Goal: Transaction & Acquisition: Download file/media

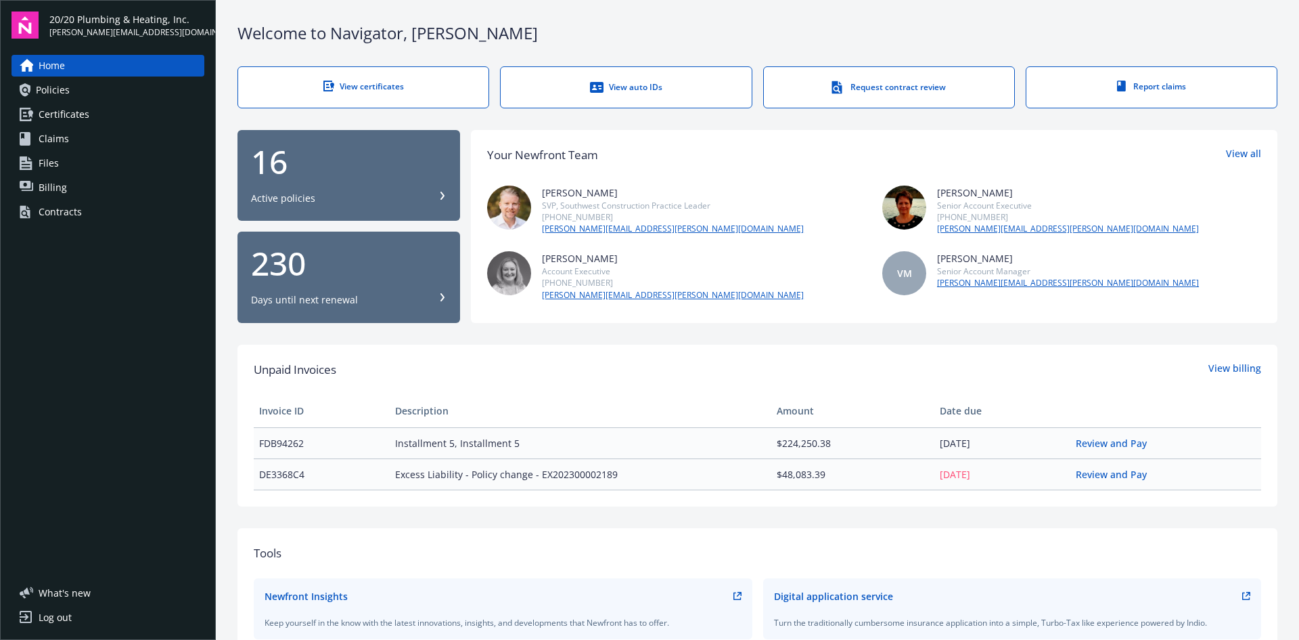
click at [391, 83] on div "View certificates" at bounding box center [363, 87] width 196 height 12
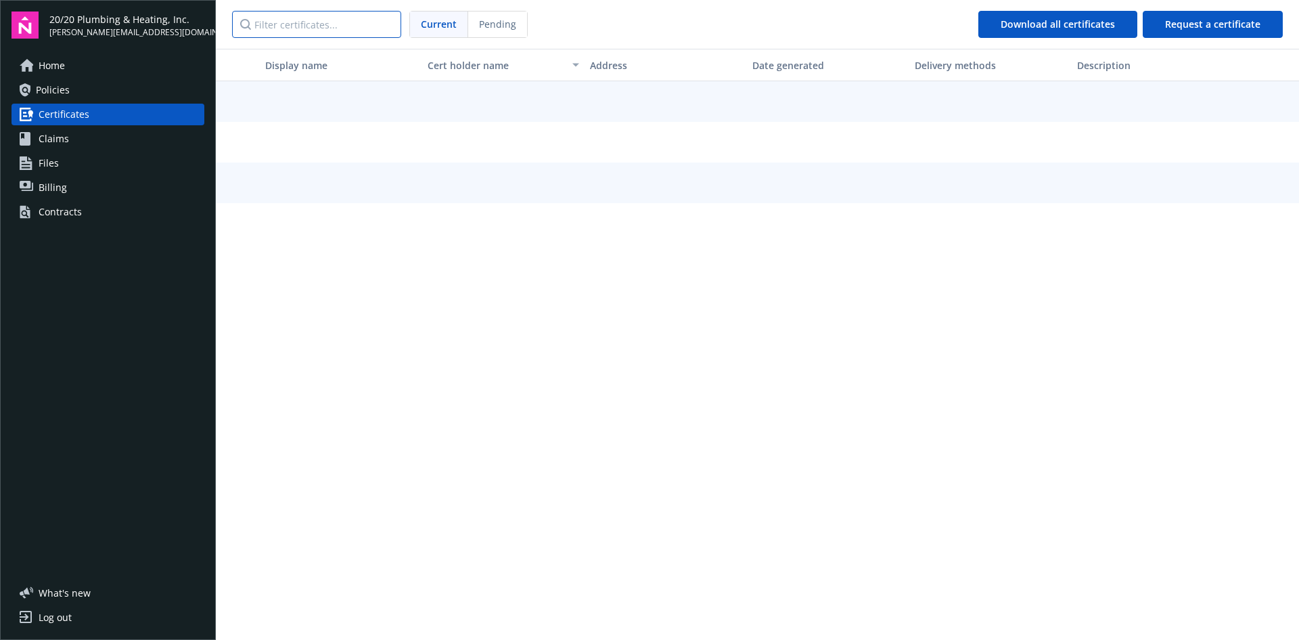
click at [328, 27] on input "Filter certificates..." at bounding box center [316, 24] width 169 height 27
paste input "Mulberry Senior"
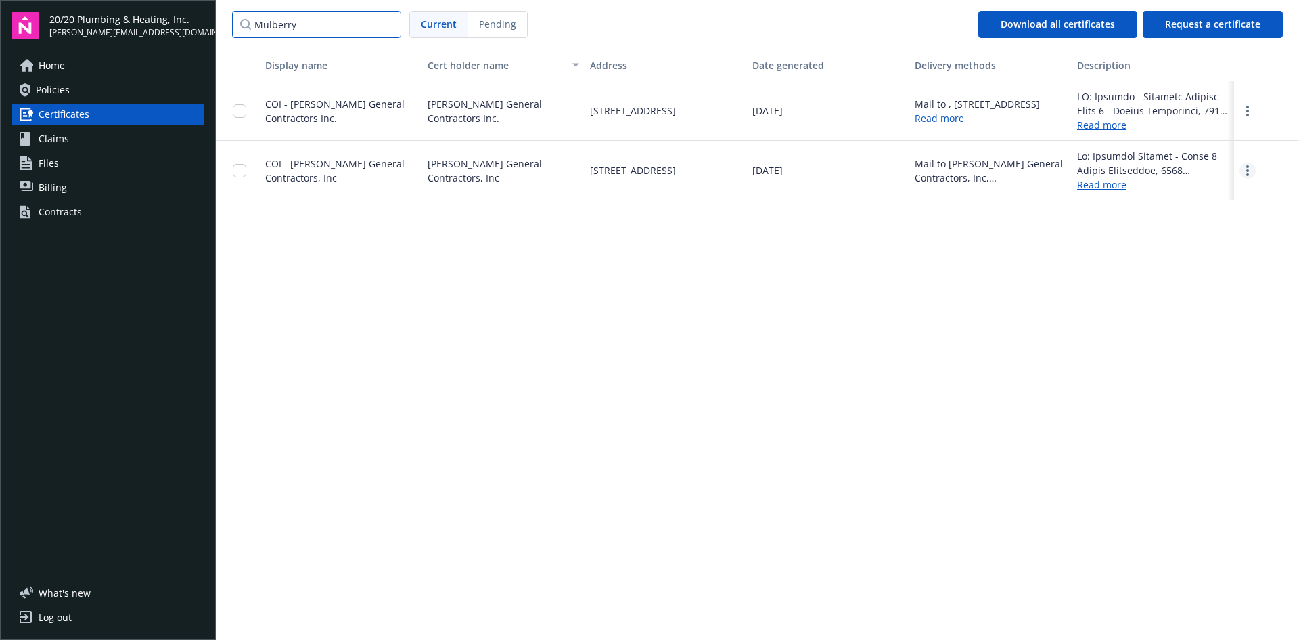
type input "Mulberry"
click at [1253, 173] on link "more" at bounding box center [1248, 170] width 16 height 16
drag, startPoint x: 1213, startPoint y: 194, endPoint x: 1291, endPoint y: 182, distance: 78.7
click at [1213, 194] on link "Download" at bounding box center [1211, 198] width 89 height 27
